Goal: Task Accomplishment & Management: Use online tool/utility

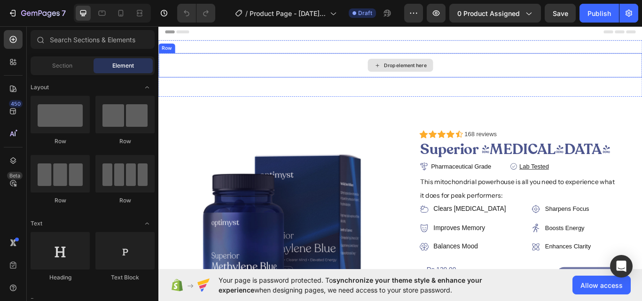
click at [451, 86] on div "Drop element here" at bounding box center [440, 72] width 564 height 28
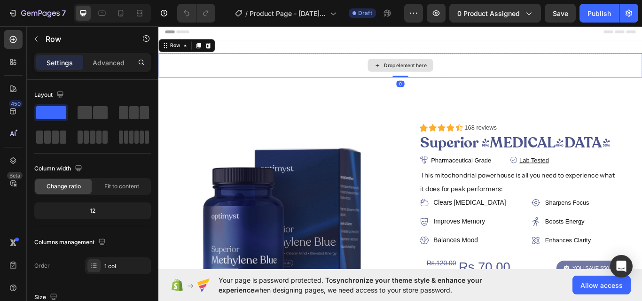
drag, startPoint x: 439, startPoint y: 92, endPoint x: 439, endPoint y: 78, distance: 13.2
click at [439, 78] on div "Drop element here Row 0" at bounding box center [440, 72] width 564 height 28
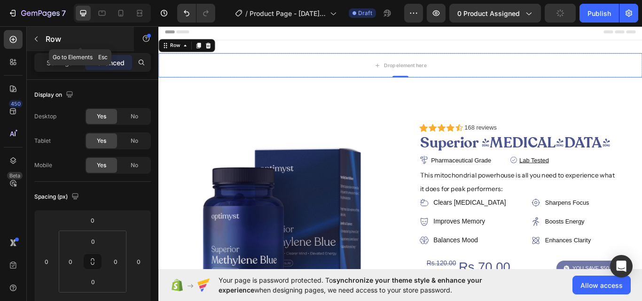
click at [36, 39] on icon "button" at bounding box center [36, 39] width 8 height 8
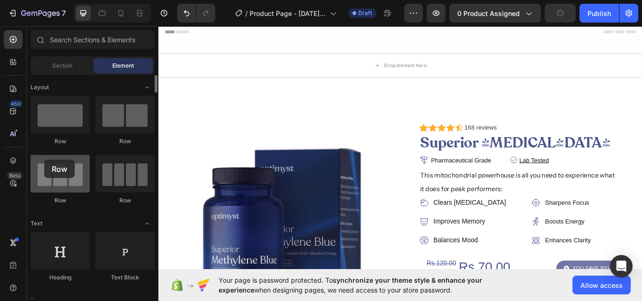
drag, startPoint x: 66, startPoint y: 167, endPoint x: 44, endPoint y: 160, distance: 23.2
click at [44, 160] on div at bounding box center [60, 174] width 59 height 38
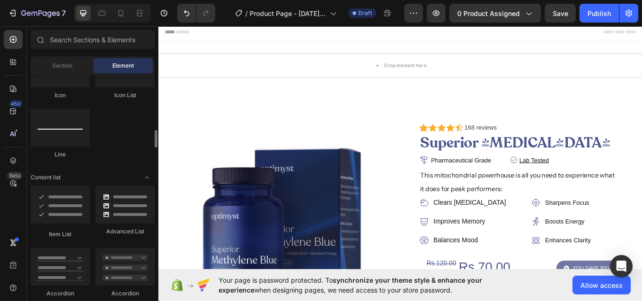
scroll to position [662, 0]
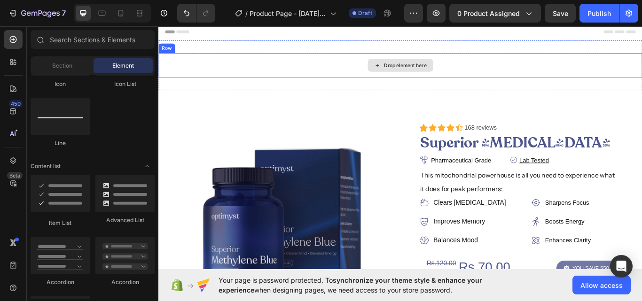
click at [315, 70] on div "Drop element here" at bounding box center [440, 72] width 564 height 28
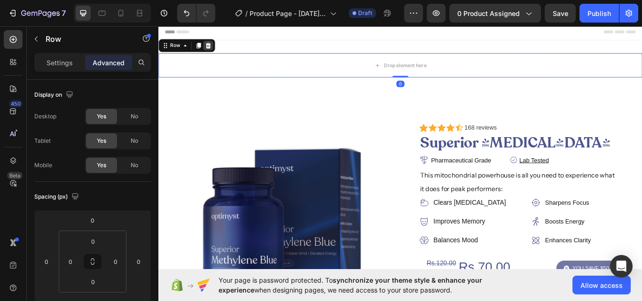
click at [217, 48] on icon at bounding box center [216, 49] width 6 height 7
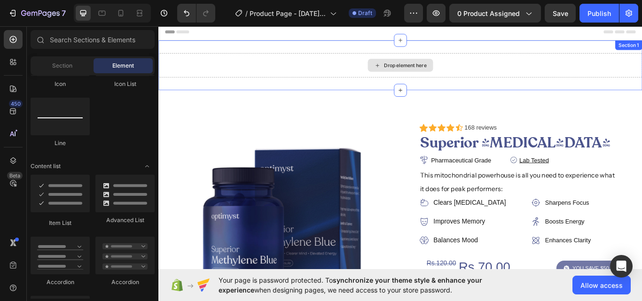
click at [205, 81] on div "Drop element here" at bounding box center [440, 72] width 564 height 28
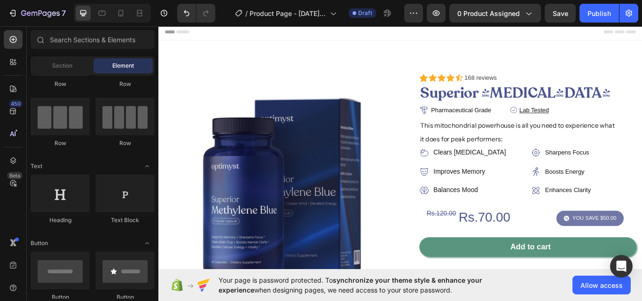
scroll to position [0, 0]
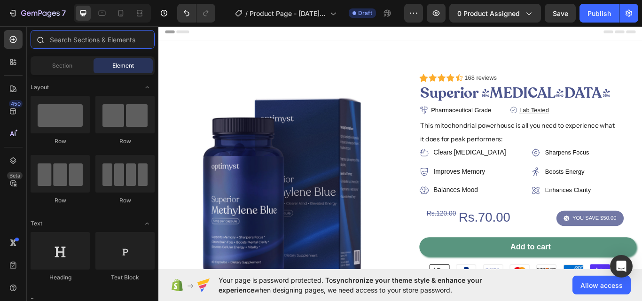
click at [87, 39] on input "text" at bounding box center [93, 39] width 124 height 19
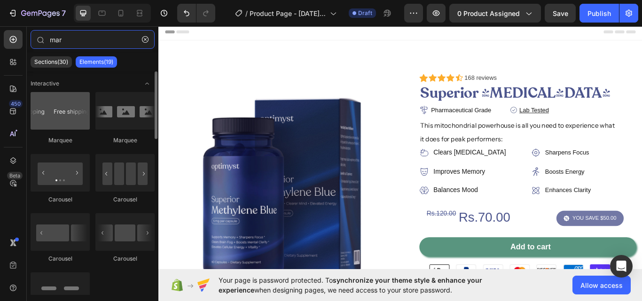
type input "mar"
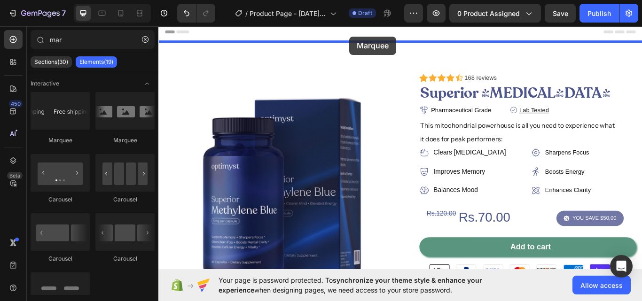
drag, startPoint x: 229, startPoint y: 145, endPoint x: 381, endPoint y: 39, distance: 185.5
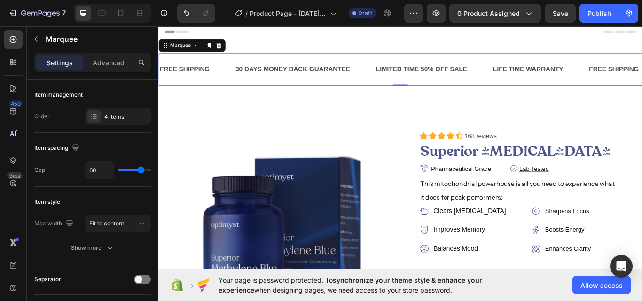
click at [236, 81] on div "FREE SHIPPING Text Block" at bounding box center [203, 77] width 88 height 23
click at [271, 76] on div "30 DAYS MONEY BACK GUARANTEE" at bounding box center [315, 78] width 136 height 16
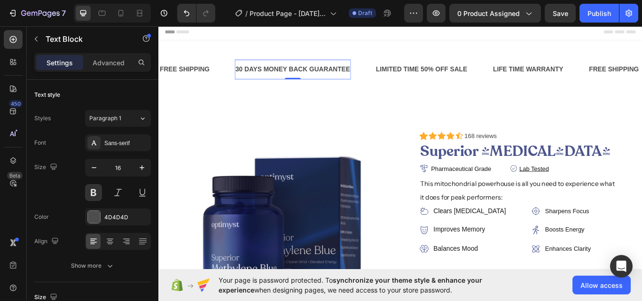
click at [262, 73] on div "30 DAYS MONEY BACK GUARANTEE" at bounding box center [315, 78] width 136 height 16
click at [226, 91] on div "FREE SHIPPING Text Block 30 DAYS MONEY BACK GUARANTEE Text Block 0 LIMITED TIME…" at bounding box center [440, 77] width 564 height 38
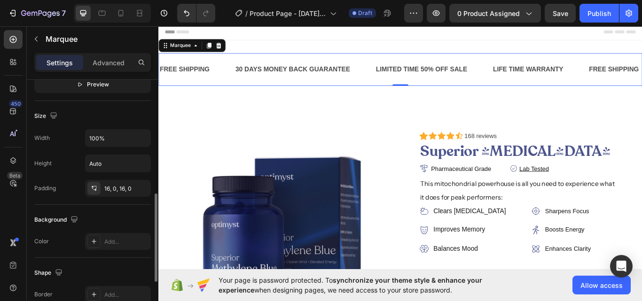
scroll to position [322, 0]
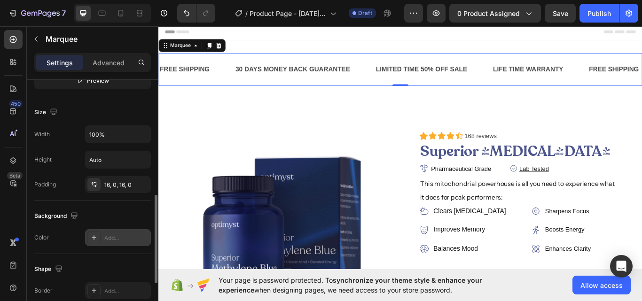
click at [106, 234] on div "Add..." at bounding box center [126, 238] width 44 height 8
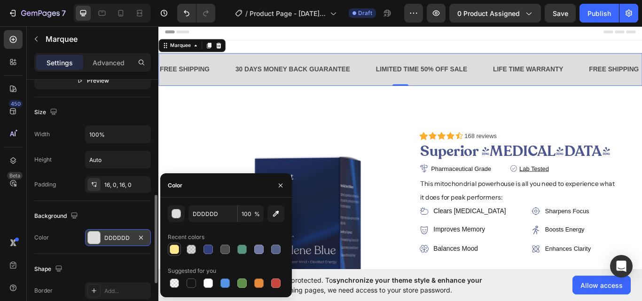
click at [174, 250] on div at bounding box center [174, 249] width 9 height 9
type input "FFE88D"
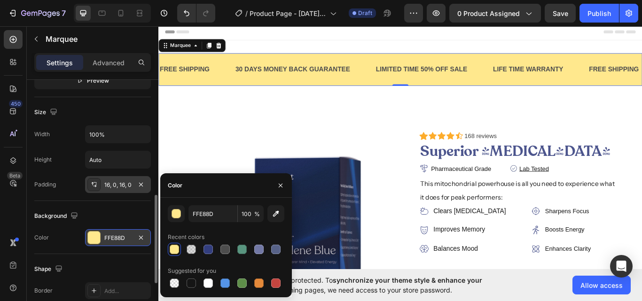
click at [94, 181] on icon at bounding box center [94, 185] width 8 height 8
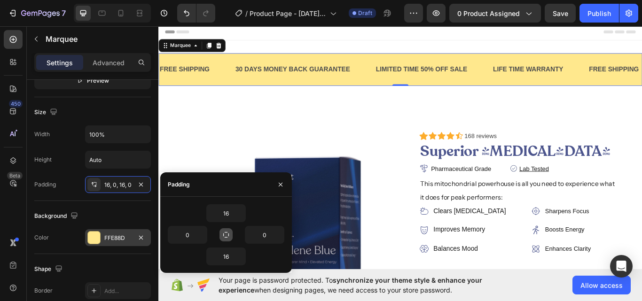
click at [220, 239] on button "button" at bounding box center [225, 234] width 13 height 13
type input "16"
click at [234, 215] on input "16" at bounding box center [226, 213] width 39 height 17
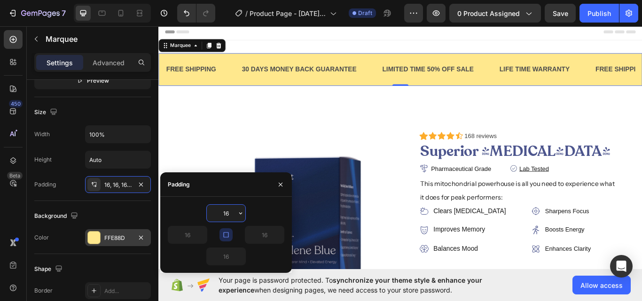
click at [234, 215] on input "16" at bounding box center [226, 213] width 39 height 17
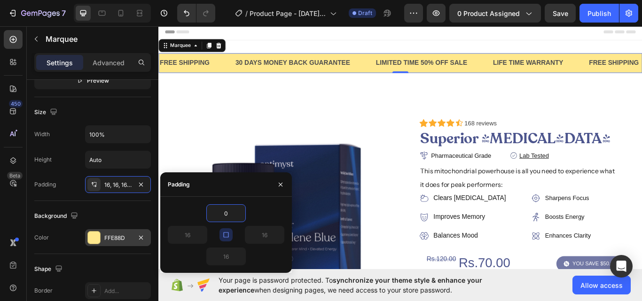
type input "0"
click at [269, 211] on div "0" at bounding box center [226, 213] width 117 height 18
type input "0"
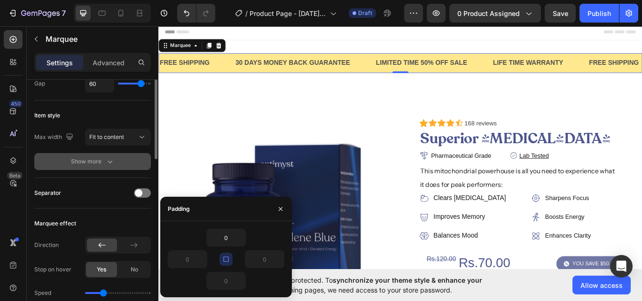
scroll to position [0, 0]
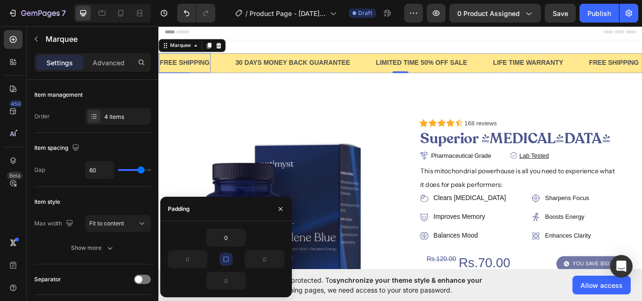
click at [188, 69] on div "FREE SHIPPING" at bounding box center [189, 70] width 60 height 16
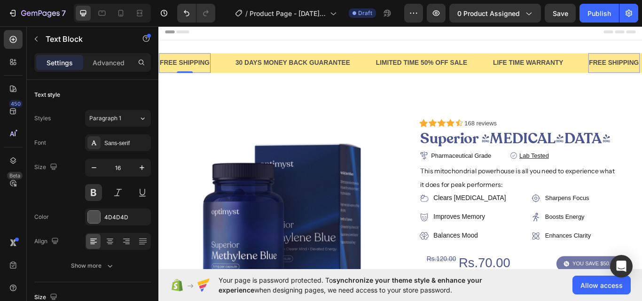
click at [188, 69] on div "FREE SHIPPING" at bounding box center [189, 70] width 60 height 16
click at [188, 69] on p "FREE SHIPPING" at bounding box center [189, 70] width 58 height 14
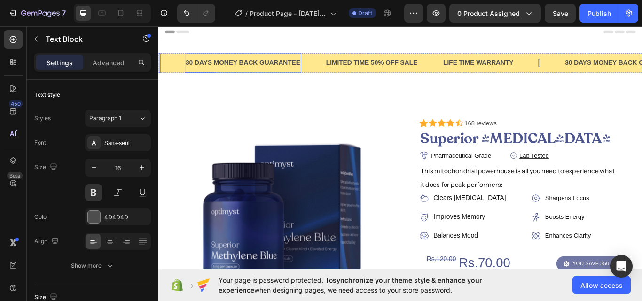
click at [256, 66] on p "30 DAYS MONEY BACK GUARANTEE" at bounding box center [257, 70] width 134 height 14
click at [237, 66] on p "30 DAYS MONEY BACK GUARANTEE" at bounding box center [257, 70] width 134 height 14
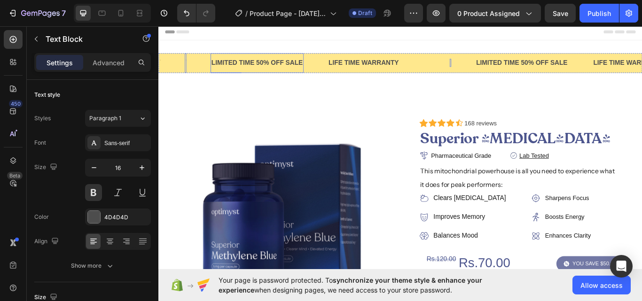
click at [266, 70] on div "LIMITED TIME 50% OFF SALE" at bounding box center [273, 70] width 109 height 16
click at [266, 69] on div "LIMITED TIME 50% OFF SALE" at bounding box center [273, 70] width 109 height 16
click at [266, 69] on p "LIMITED TIME 50% OFF SALE" at bounding box center [273, 70] width 107 height 14
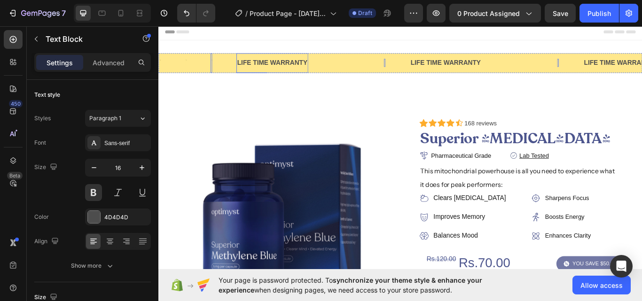
click at [268, 66] on div "LIFE TIME WARRANTY" at bounding box center [291, 70] width 84 height 16
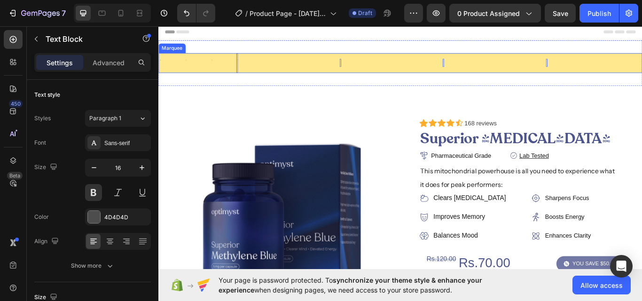
click at [327, 65] on div "Text Block" at bounding box center [324, 69] width 30 height 9
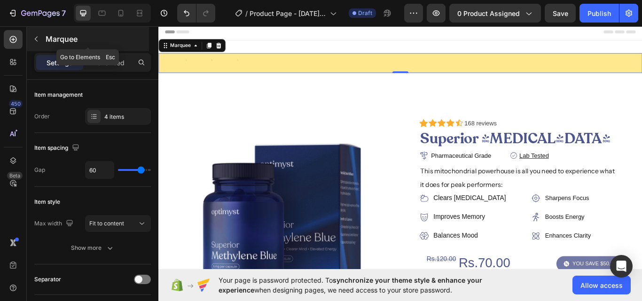
click at [36, 37] on icon "button" at bounding box center [36, 39] width 8 height 8
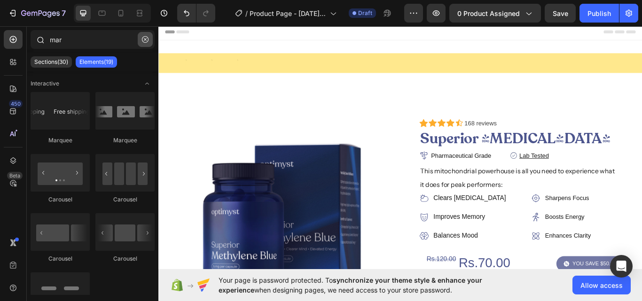
click at [147, 35] on button "button" at bounding box center [145, 39] width 15 height 15
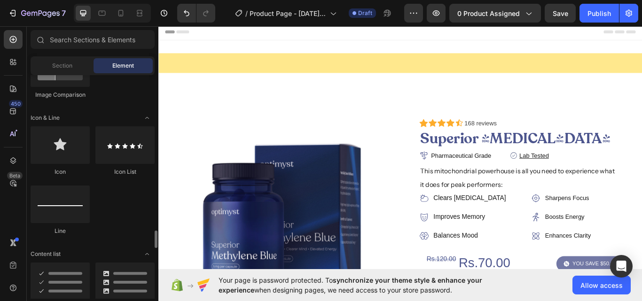
scroll to position [702, 0]
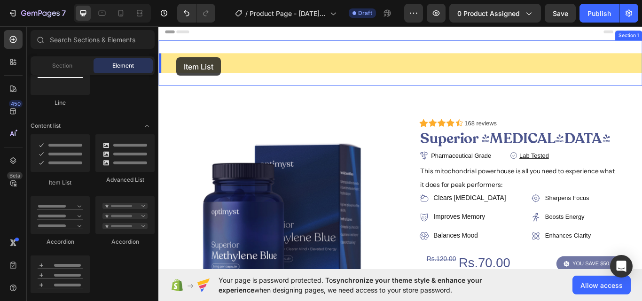
drag, startPoint x: 229, startPoint y: 176, endPoint x: 179, endPoint y: 63, distance: 123.5
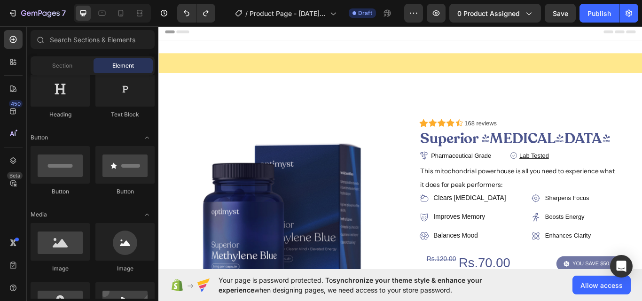
scroll to position [0, 0]
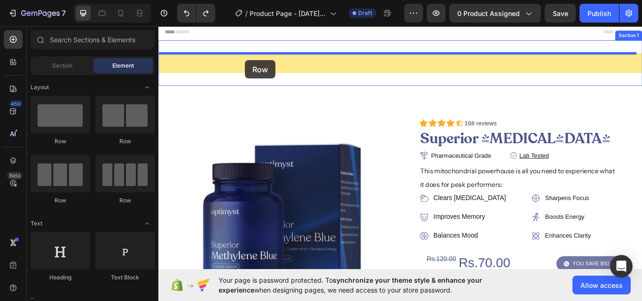
drag, startPoint x: 234, startPoint y: 197, endPoint x: 259, endPoint y: 66, distance: 133.1
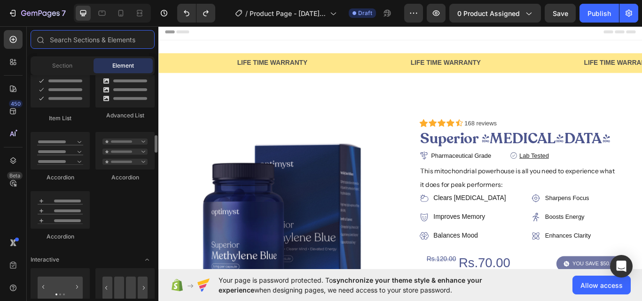
scroll to position [700, 0]
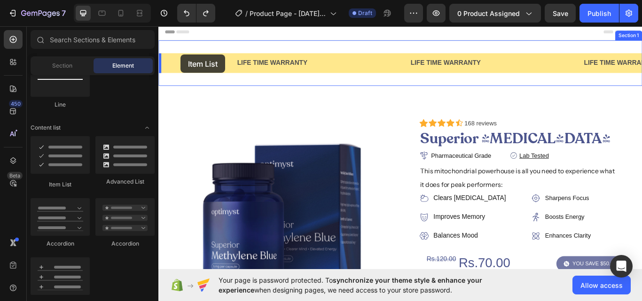
drag, startPoint x: 211, startPoint y: 183, endPoint x: 184, endPoint y: 60, distance: 126.0
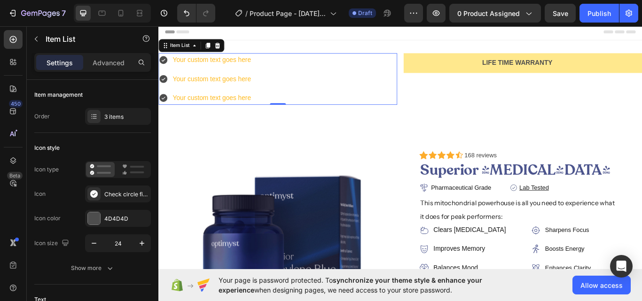
click at [198, 108] on div "Your custom text goes here" at bounding box center [220, 110] width 94 height 16
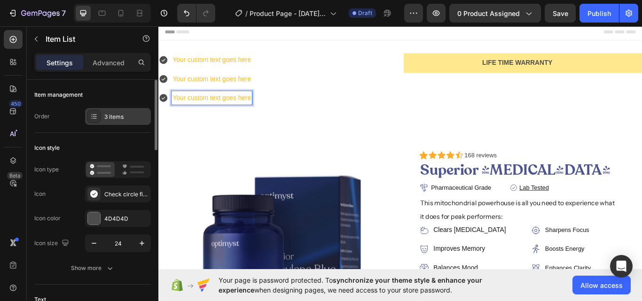
click at [119, 118] on div "3 items" at bounding box center [126, 117] width 44 height 8
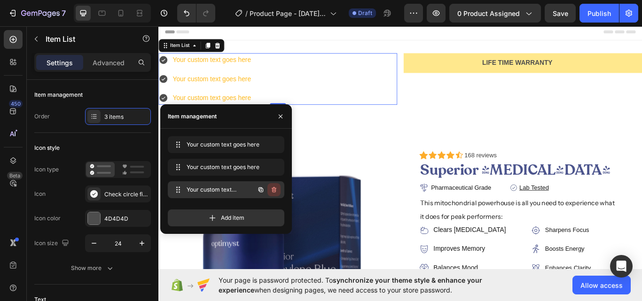
click at [276, 189] on icon "button" at bounding box center [274, 190] width 5 height 6
click at [276, 189] on div "Delete" at bounding box center [267, 190] width 17 height 8
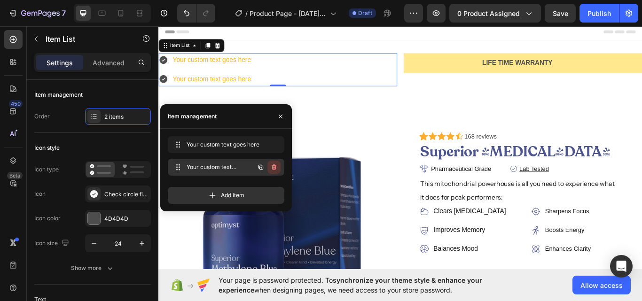
click at [275, 166] on icon "button" at bounding box center [274, 167] width 5 height 6
click at [275, 166] on div "Delete" at bounding box center [267, 167] width 17 height 8
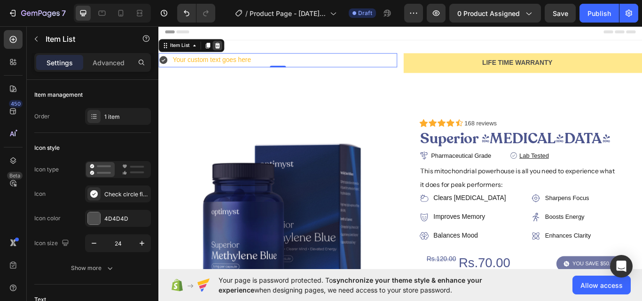
click at [230, 44] on div at bounding box center [226, 49] width 11 height 11
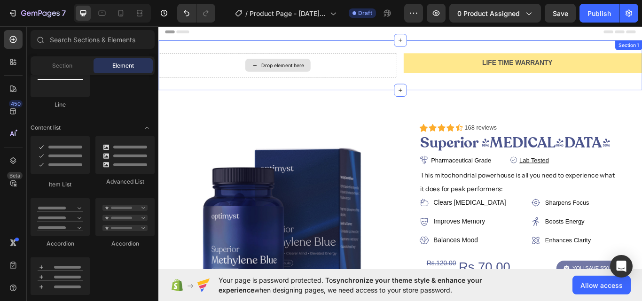
click at [421, 75] on div "Drop element here" at bounding box center [297, 72] width 278 height 28
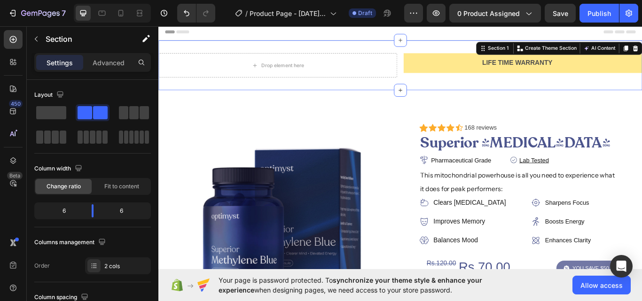
click at [388, 93] on div "Drop element here Text Block Text Block Text Block LIFE TIME WARRANTY Text Bloc…" at bounding box center [440, 72] width 564 height 58
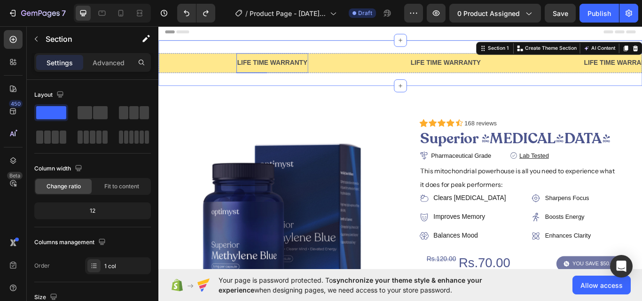
click at [282, 69] on div "LIFE TIME WARRANTY" at bounding box center [291, 70] width 84 height 16
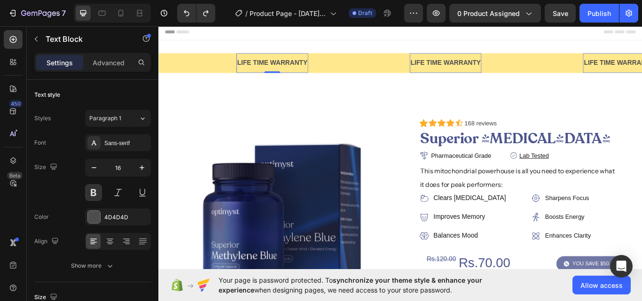
click at [282, 69] on div "LIFE TIME WARRANTY" at bounding box center [291, 70] width 84 height 16
click at [282, 69] on p "LIFE TIME WARRANTY" at bounding box center [291, 70] width 82 height 14
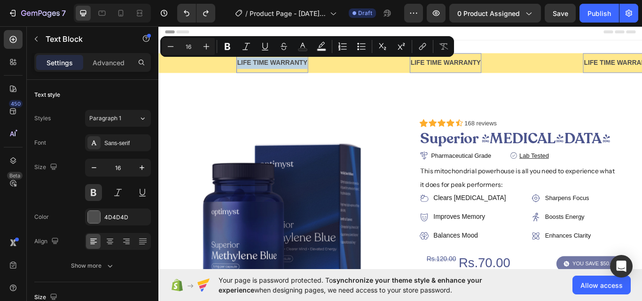
click at [289, 69] on p "LIFE TIME WARRANTY" at bounding box center [291, 70] width 82 height 14
click at [290, 69] on p "LIFE TIME WARRANTY" at bounding box center [291, 70] width 82 height 14
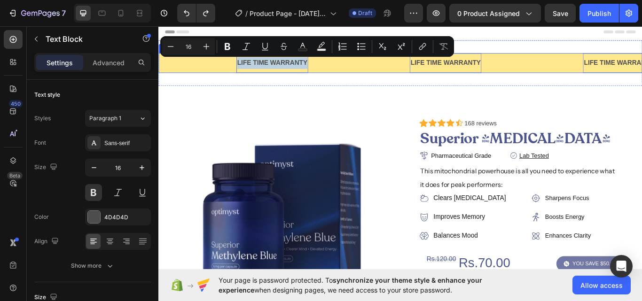
click at [223, 73] on div "Text Block" at bounding box center [234, 69] width 30 height 23
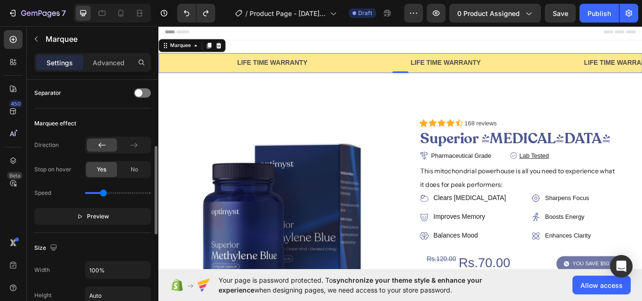
scroll to position [0, 0]
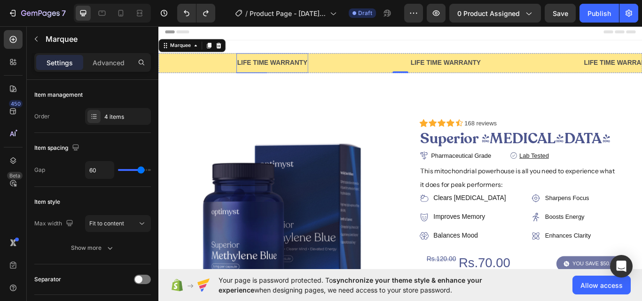
click at [275, 69] on p "LIFE TIME WARRANTY" at bounding box center [291, 70] width 82 height 14
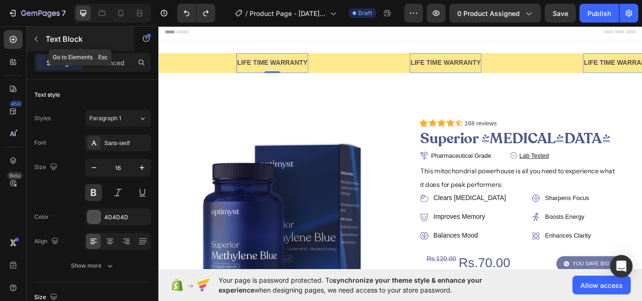
click at [38, 40] on icon "button" at bounding box center [36, 39] width 8 height 8
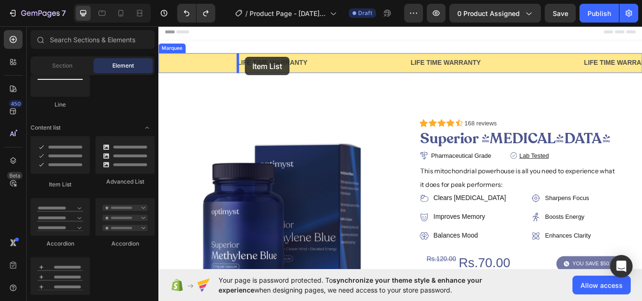
drag, startPoint x: 217, startPoint y: 188, endPoint x: 259, endPoint y: 63, distance: 132.0
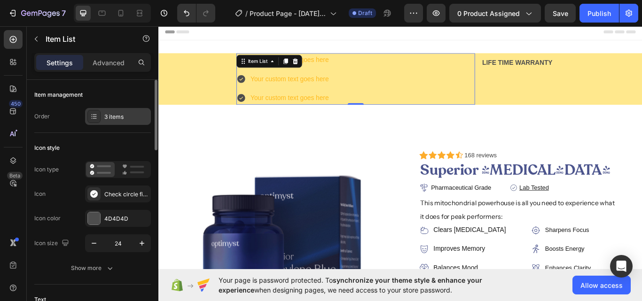
click at [106, 110] on div "3 items" at bounding box center [118, 116] width 66 height 17
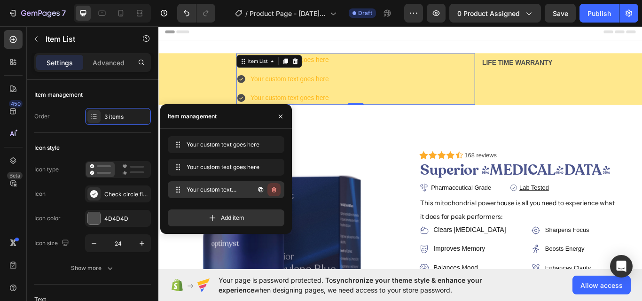
click at [276, 187] on icon "button" at bounding box center [274, 190] width 8 height 8
click at [276, 187] on button "Delete" at bounding box center [268, 189] width 26 height 13
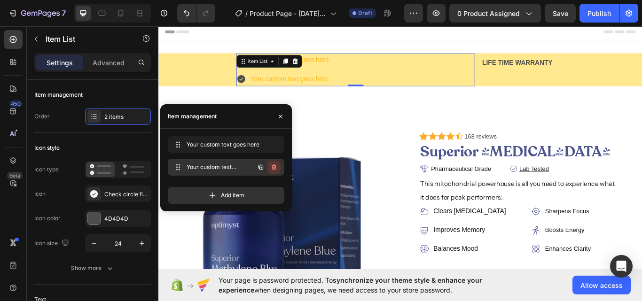
click at [279, 168] on button "button" at bounding box center [273, 167] width 13 height 13
click at [270, 167] on div "Delete" at bounding box center [267, 167] width 17 height 8
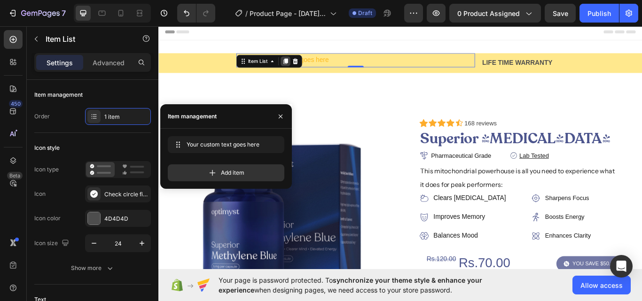
click at [305, 64] on icon at bounding box center [307, 68] width 8 height 8
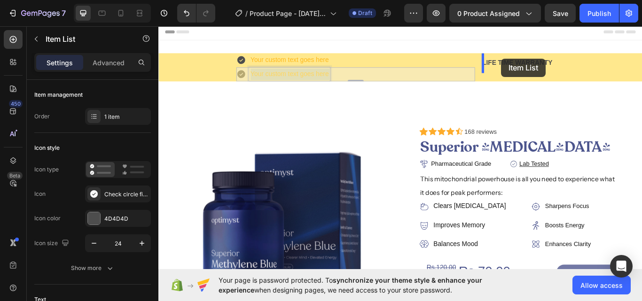
drag, startPoint x: 302, startPoint y: 83, endPoint x: 558, endPoint y: 64, distance: 256.8
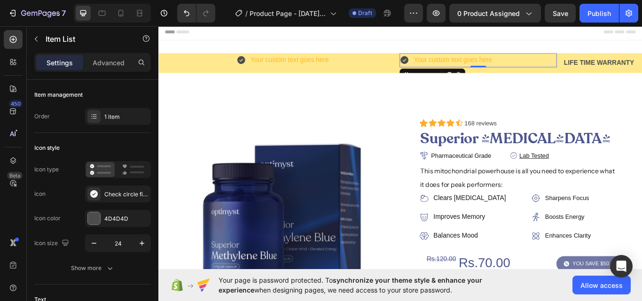
click at [567, 63] on div "Your custom text goes here" at bounding box center [530, 66] width 183 height 16
click at [555, 65] on div "Your custom text goes here" at bounding box center [530, 66] width 183 height 16
click at [417, 65] on div "Your custom text goes here" at bounding box center [340, 66] width 183 height 16
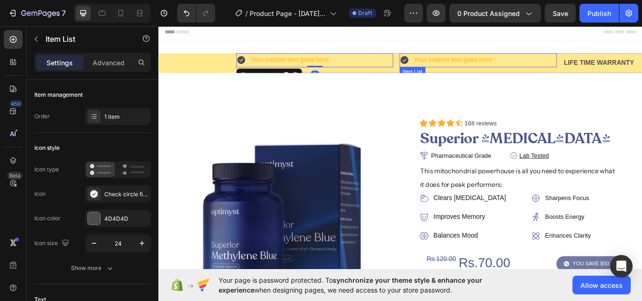
click at [567, 63] on div "Your custom text goes here" at bounding box center [530, 66] width 183 height 16
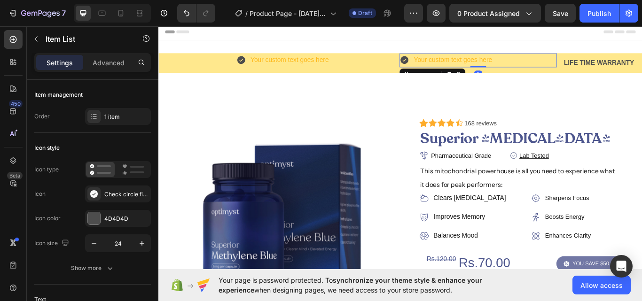
click at [477, 65] on div "Your custom text goes here" at bounding box center [501, 66] width 94 height 16
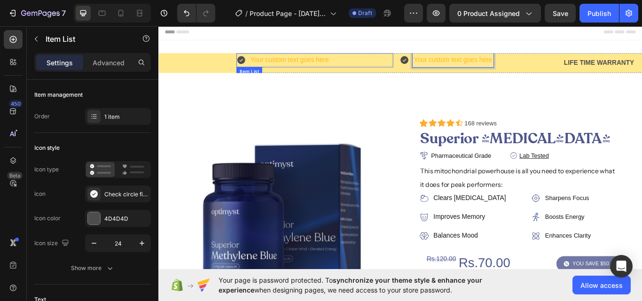
click at [252, 68] on icon at bounding box center [254, 66] width 9 height 9
click at [307, 80] on icon at bounding box center [307, 84] width 8 height 8
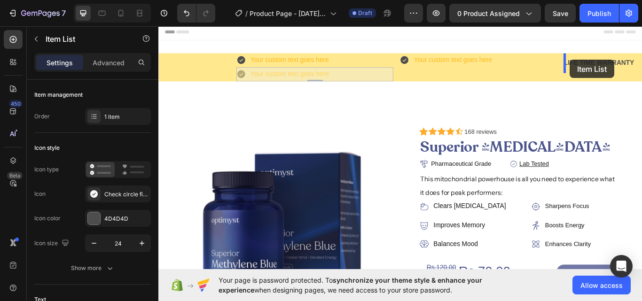
drag, startPoint x: 383, startPoint y: 81, endPoint x: 638, endPoint y: 66, distance: 255.2
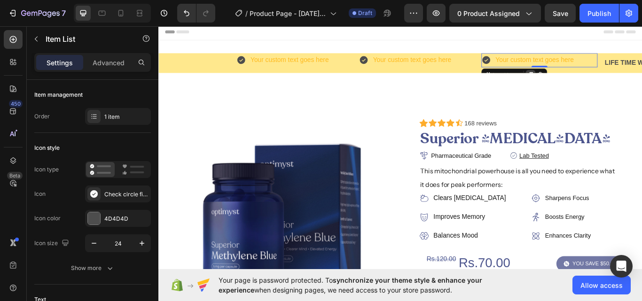
click at [593, 79] on div at bounding box center [591, 83] width 11 height 11
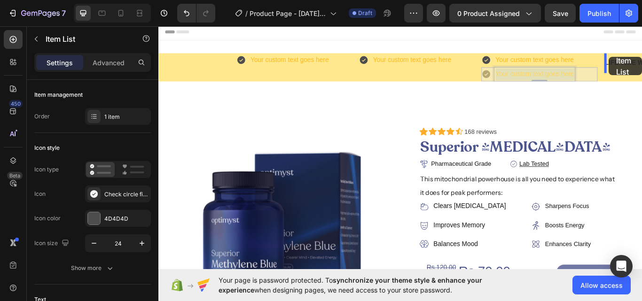
drag, startPoint x: 552, startPoint y: 84, endPoint x: 683, endPoint y: 63, distance: 132.9
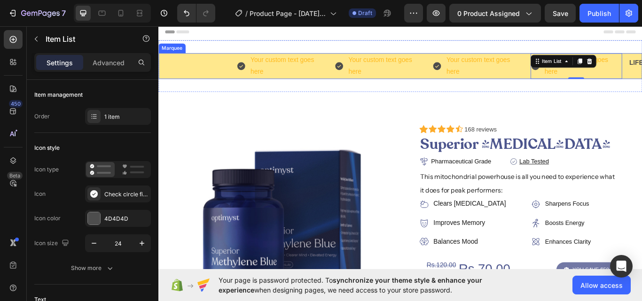
click at [216, 78] on div "Text Block" at bounding box center [204, 73] width 30 height 23
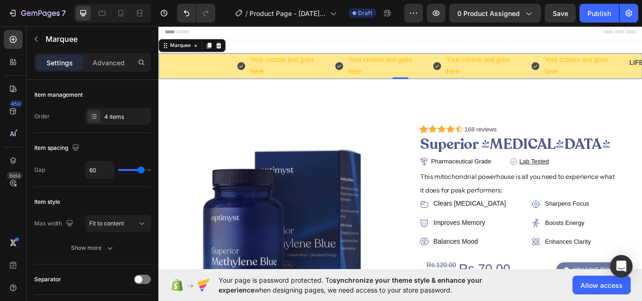
click at [180, 72] on div "Text Block" at bounding box center [174, 73] width 30 height 23
type input "44"
type input "25"
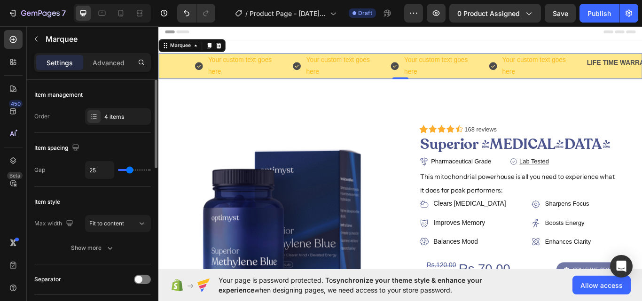
type input "24"
type input "22"
type input "21"
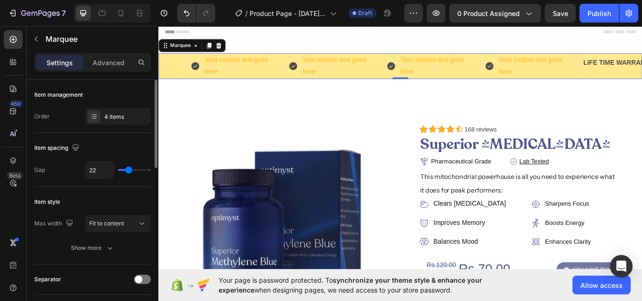
type input "21"
type input "18"
type input "10"
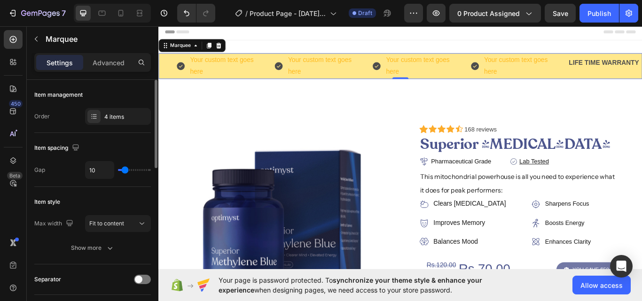
type input "0"
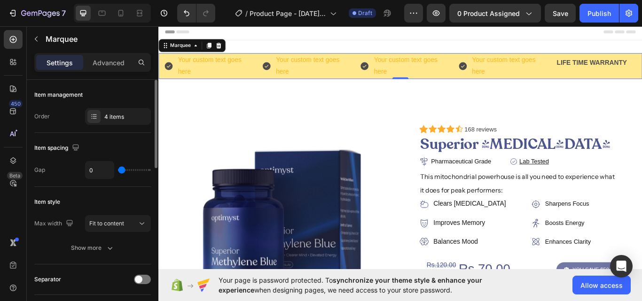
drag, startPoint x: 141, startPoint y: 172, endPoint x: 112, endPoint y: 171, distance: 29.6
type input "0"
click at [118, 171] on input "range" at bounding box center [134, 170] width 33 height 2
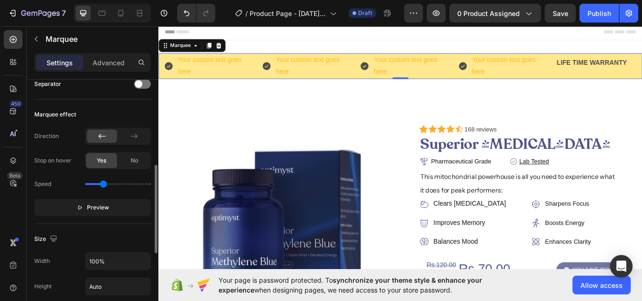
scroll to position [211, 0]
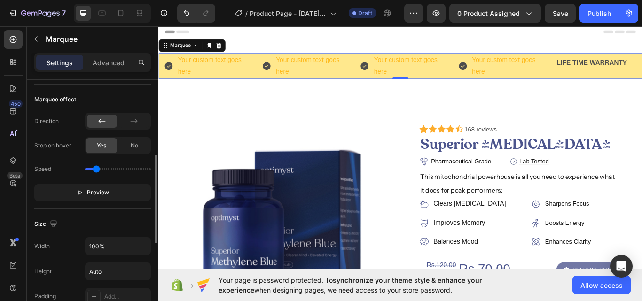
drag, startPoint x: 104, startPoint y: 169, endPoint x: 96, endPoint y: 167, distance: 7.7
type input "0.5"
click at [96, 168] on input "range" at bounding box center [118, 169] width 66 height 2
click at [518, 57] on div "Item List" at bounding box center [522, 52] width 26 height 8
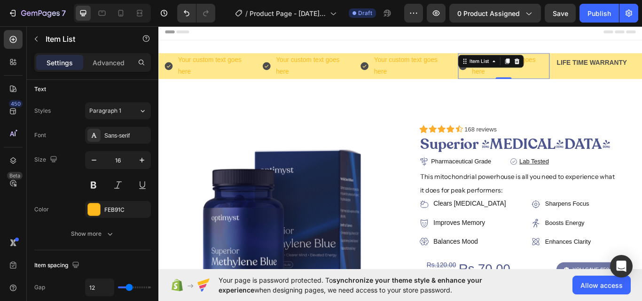
scroll to position [0, 0]
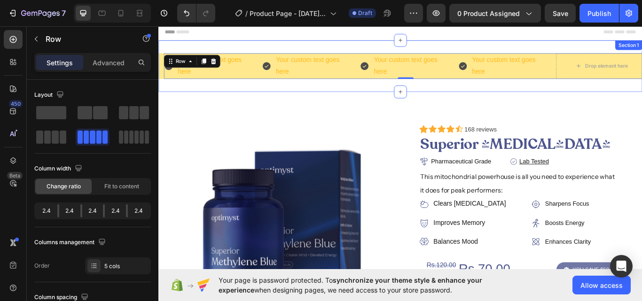
click at [627, 45] on div "Text Block Text Block Text Block Your custom text goes here Item List Your cust…" at bounding box center [440, 73] width 564 height 60
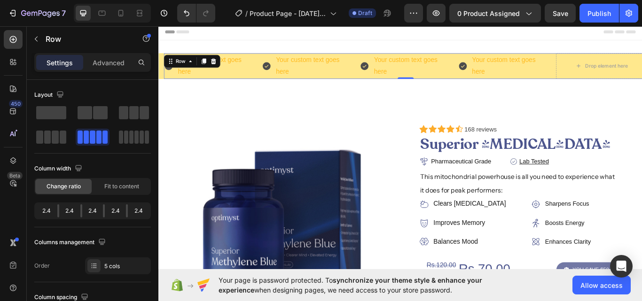
click at [273, 86] on div "Your custom text goes here Item List Your custom text goes here Item List Your …" at bounding box center [446, 73] width 564 height 30
click at [93, 261] on div at bounding box center [93, 265] width 13 height 13
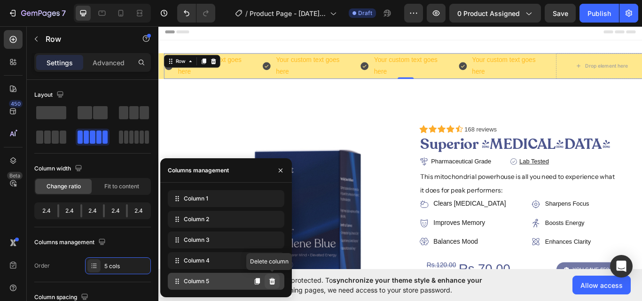
click at [271, 283] on icon at bounding box center [272, 282] width 8 height 8
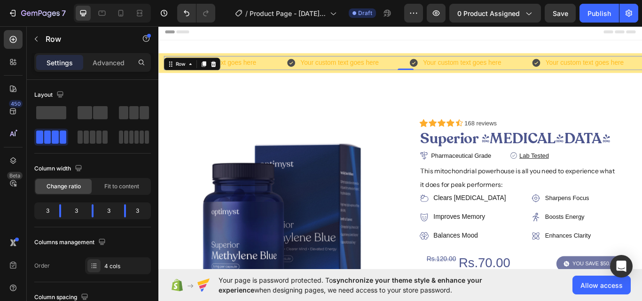
click at [0, 208] on div "450 Beta" at bounding box center [13, 163] width 27 height 275
click at [280, 73] on div "Your custom text goes here" at bounding box center [231, 70] width 135 height 16
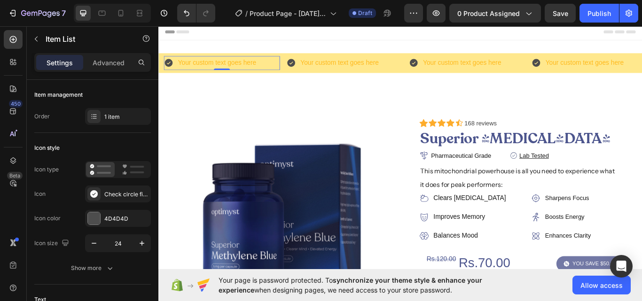
click at [238, 67] on div "Your custom text goes here" at bounding box center [227, 70] width 94 height 16
click at [238, 67] on p "Your custom text goes here" at bounding box center [225, 70] width 91 height 14
click at [212, 63] on p "Trending worldwide" at bounding box center [212, 70] width 65 height 14
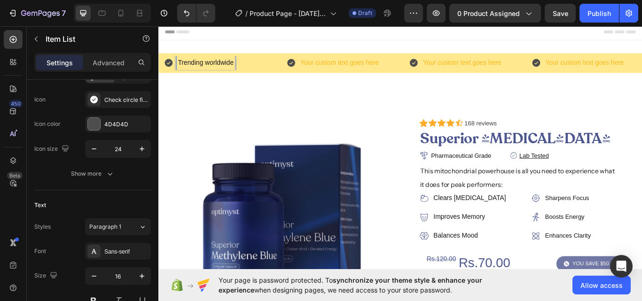
click at [171, 66] on icon at bounding box center [169, 69] width 9 height 9
click at [171, 72] on icon at bounding box center [169, 69] width 9 height 9
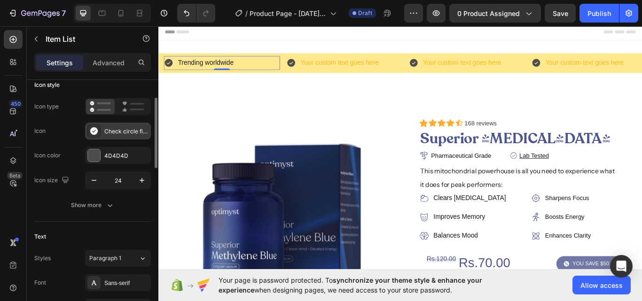
click at [102, 139] on div "Check circle filled" at bounding box center [118, 131] width 66 height 17
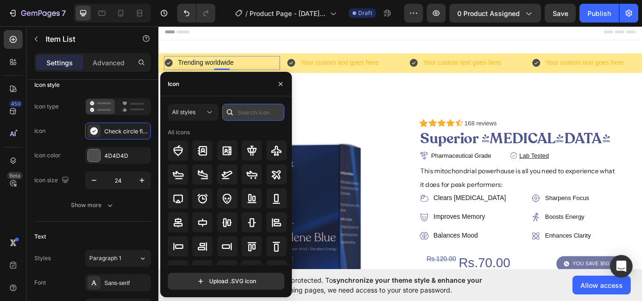
click at [246, 112] on input "text" at bounding box center [253, 112] width 62 height 17
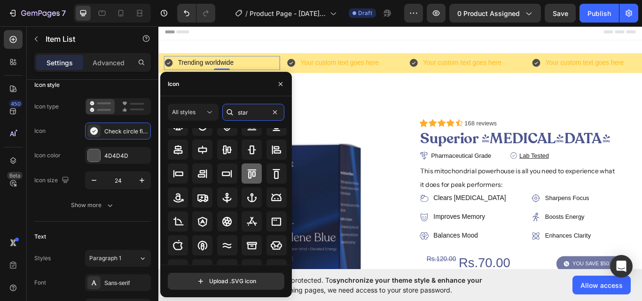
scroll to position [108, 0]
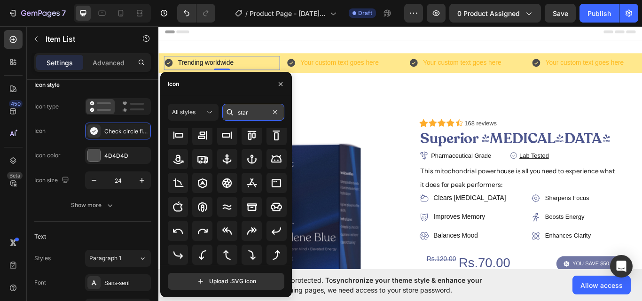
click at [257, 110] on input "star" at bounding box center [253, 112] width 62 height 17
type input "star"
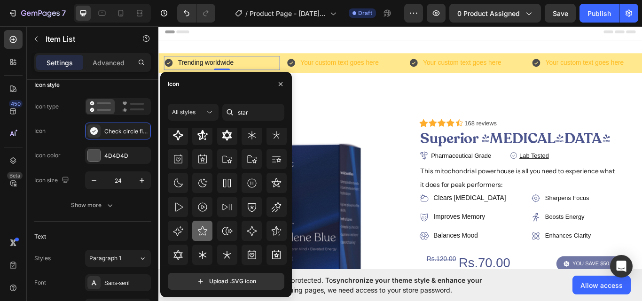
click at [205, 232] on icon at bounding box center [203, 230] width 10 height 9
click at [144, 173] on button "button" at bounding box center [141, 180] width 17 height 17
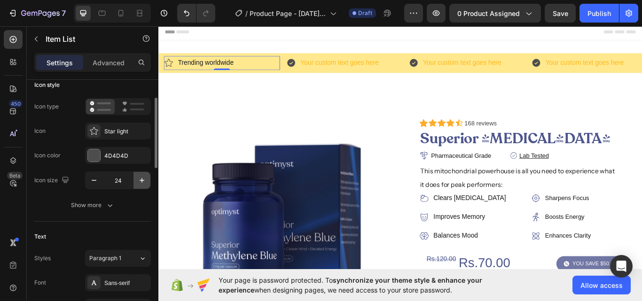
type input "25"
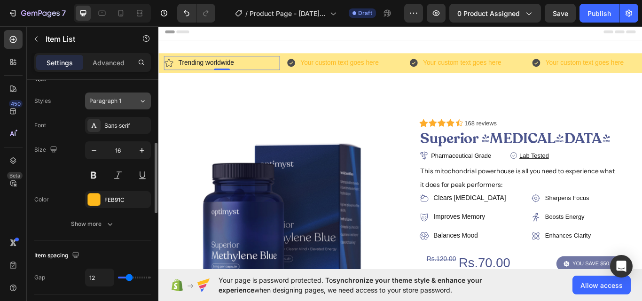
scroll to position [283, 0]
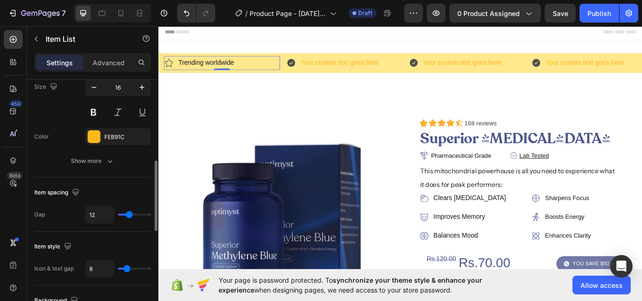
type input "9"
type input "8"
type input "7"
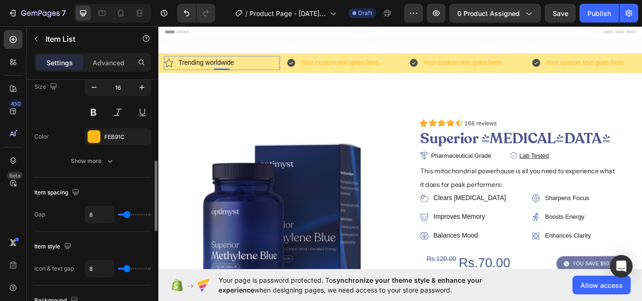
type input "7"
type input "6"
type input "5"
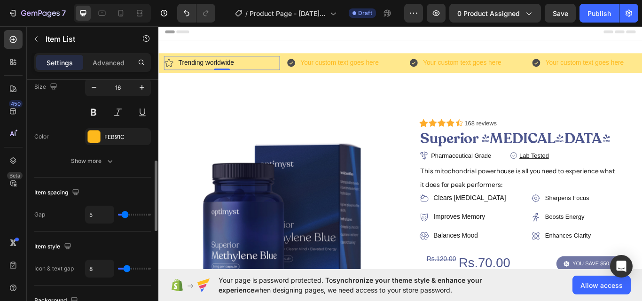
type input "4"
type input "3"
type input "2"
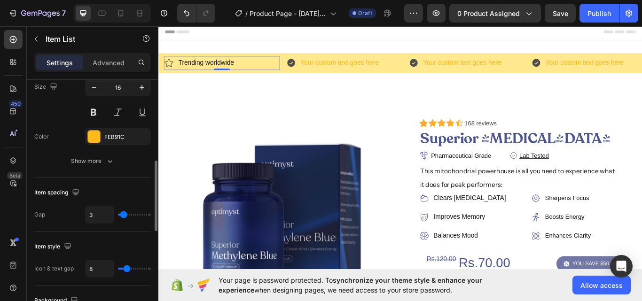
type input "2"
type input "5"
type input "20"
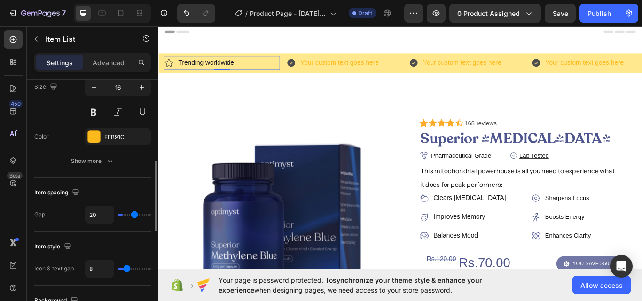
type input "25"
type input "21"
type input "15"
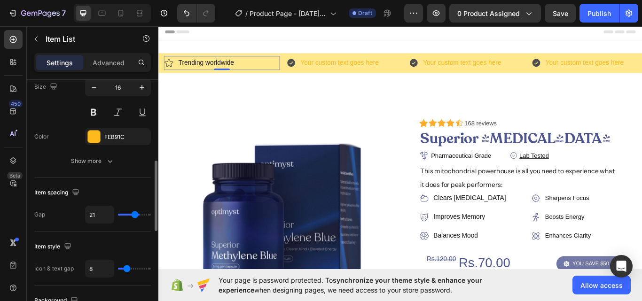
type input "15"
type input "14"
type input "13"
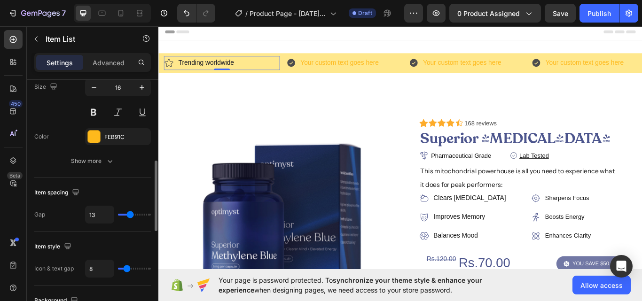
type input "11"
type input "10"
type input "9"
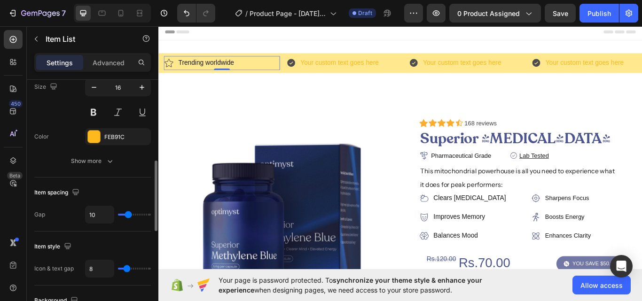
type input "9"
type input "8"
type input "7"
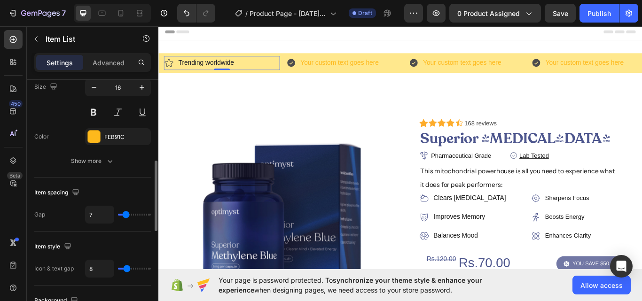
click at [126, 216] on input "range" at bounding box center [134, 215] width 33 height 2
type input "2"
type input "1"
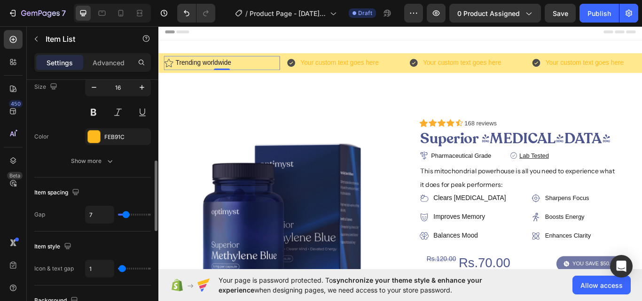
type input "2"
type input "4"
click at [125, 268] on input "range" at bounding box center [134, 269] width 33 height 2
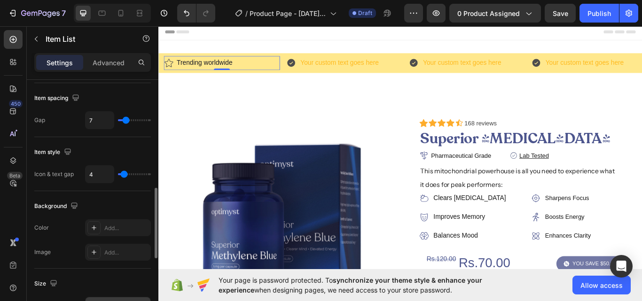
scroll to position [535, 0]
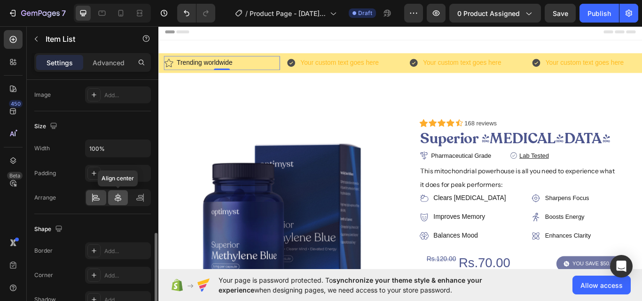
click at [121, 199] on icon at bounding box center [117, 197] width 9 height 9
click at [97, 192] on div at bounding box center [96, 197] width 20 height 15
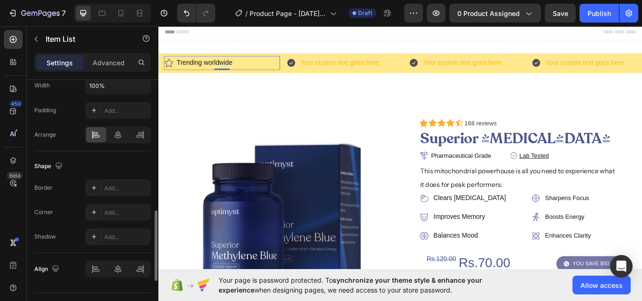
scroll to position [620, 0]
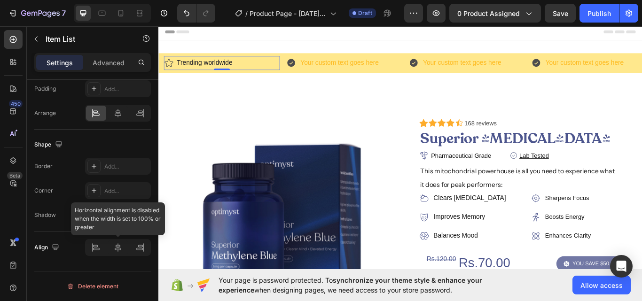
drag, startPoint x: 120, startPoint y: 253, endPoint x: 0, endPoint y: 225, distance: 123.7
click at [0, 225] on div "450 Beta" at bounding box center [13, 163] width 27 height 275
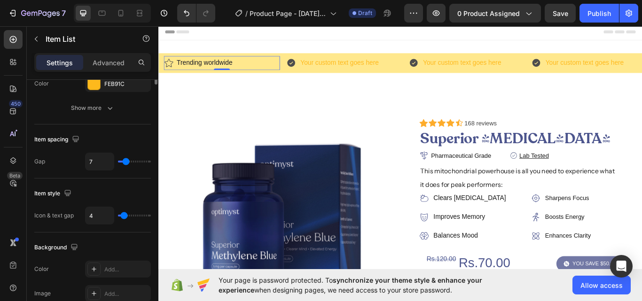
scroll to position [211, 0]
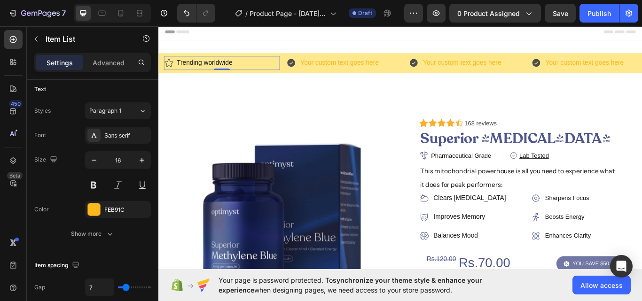
click at [274, 74] on div "Trending worldwide" at bounding box center [231, 70] width 135 height 16
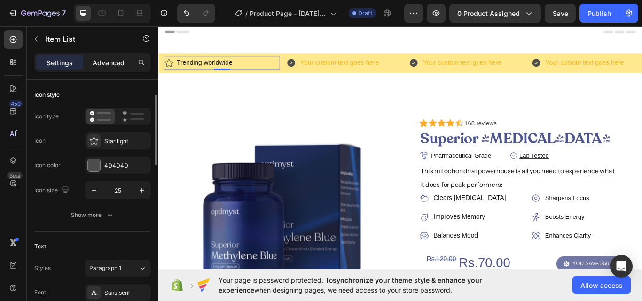
click at [102, 59] on p "Advanced" at bounding box center [109, 63] width 32 height 10
type input "100%"
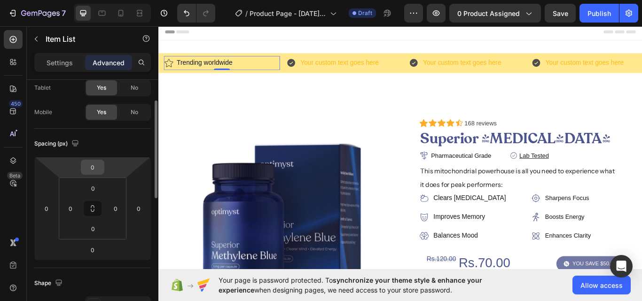
click at [100, 167] on input "0" at bounding box center [92, 167] width 19 height 14
type input "0"
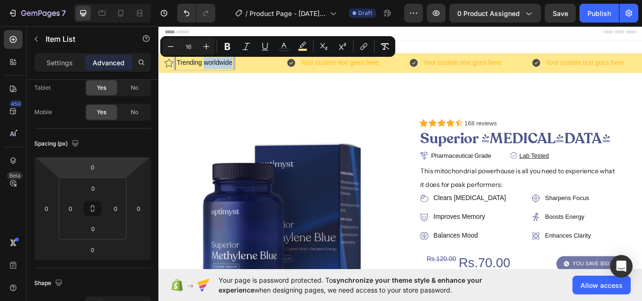
click at [203, 76] on p "Trending worldwide" at bounding box center [211, 70] width 65 height 14
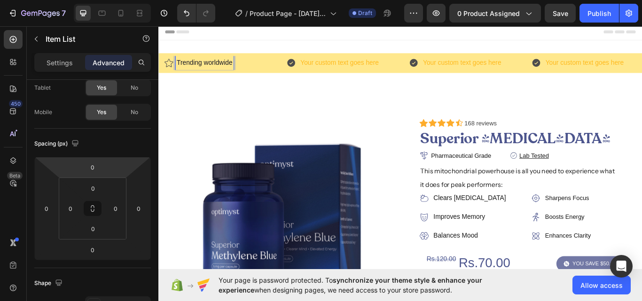
click at [202, 73] on span "Trending worldwide" at bounding box center [211, 69] width 65 height 8
click at [220, 73] on p "Trending worldwide" at bounding box center [211, 70] width 65 height 14
click at [206, 75] on p "Trending worldwide" at bounding box center [211, 70] width 65 height 14
click at [206, 70] on span "Trending worldwide" at bounding box center [211, 69] width 65 height 8
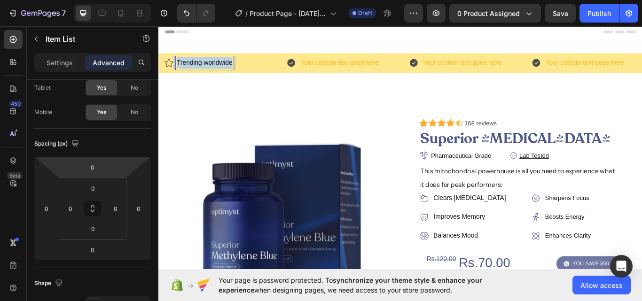
click at [206, 70] on span "Trending worldwide" at bounding box center [211, 69] width 65 height 8
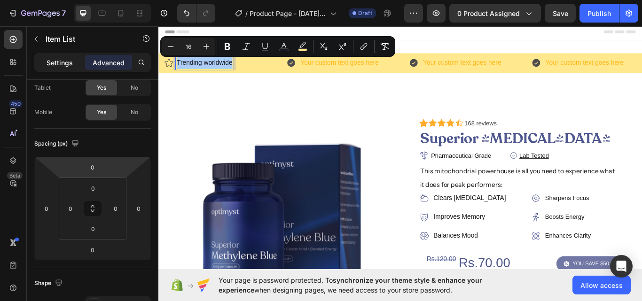
click at [56, 61] on p "Settings" at bounding box center [60, 63] width 26 height 10
type input "4"
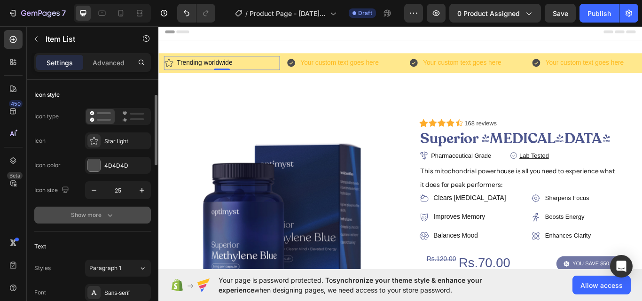
click at [108, 212] on icon "button" at bounding box center [109, 215] width 9 height 9
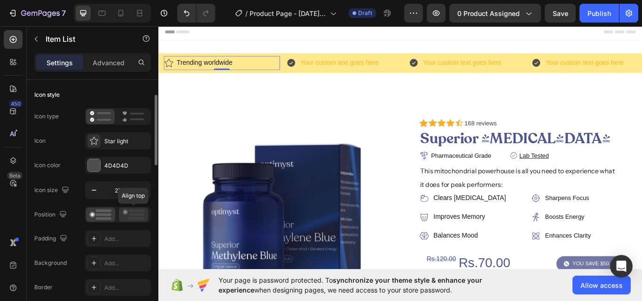
click at [129, 214] on icon at bounding box center [134, 215] width 22 height 10
click at [96, 215] on rect at bounding box center [104, 214] width 16 height 3
click at [90, 186] on icon "button" at bounding box center [93, 190] width 9 height 9
click at [142, 195] on button "button" at bounding box center [141, 190] width 17 height 17
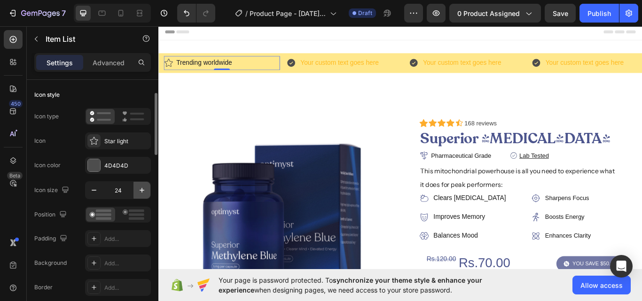
click at [141, 193] on icon "button" at bounding box center [141, 190] width 9 height 9
type input "25"
click at [256, 70] on div "Trending worldwide" at bounding box center [231, 70] width 135 height 16
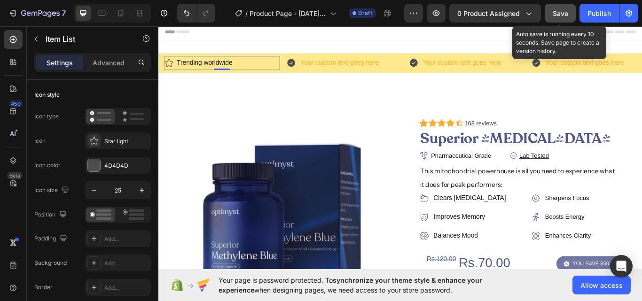
click at [560, 14] on span "Save" at bounding box center [561, 13] width 16 height 8
